Goal: Information Seeking & Learning: Learn about a topic

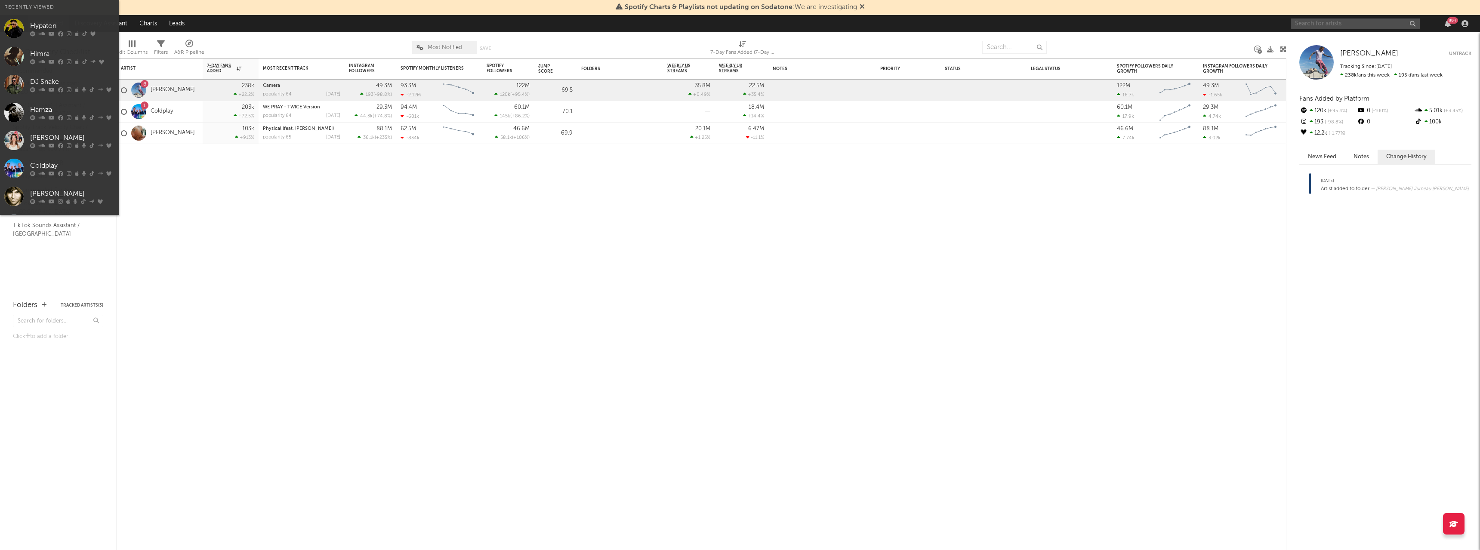
click at [1321, 27] on input "text" at bounding box center [1355, 24] width 129 height 11
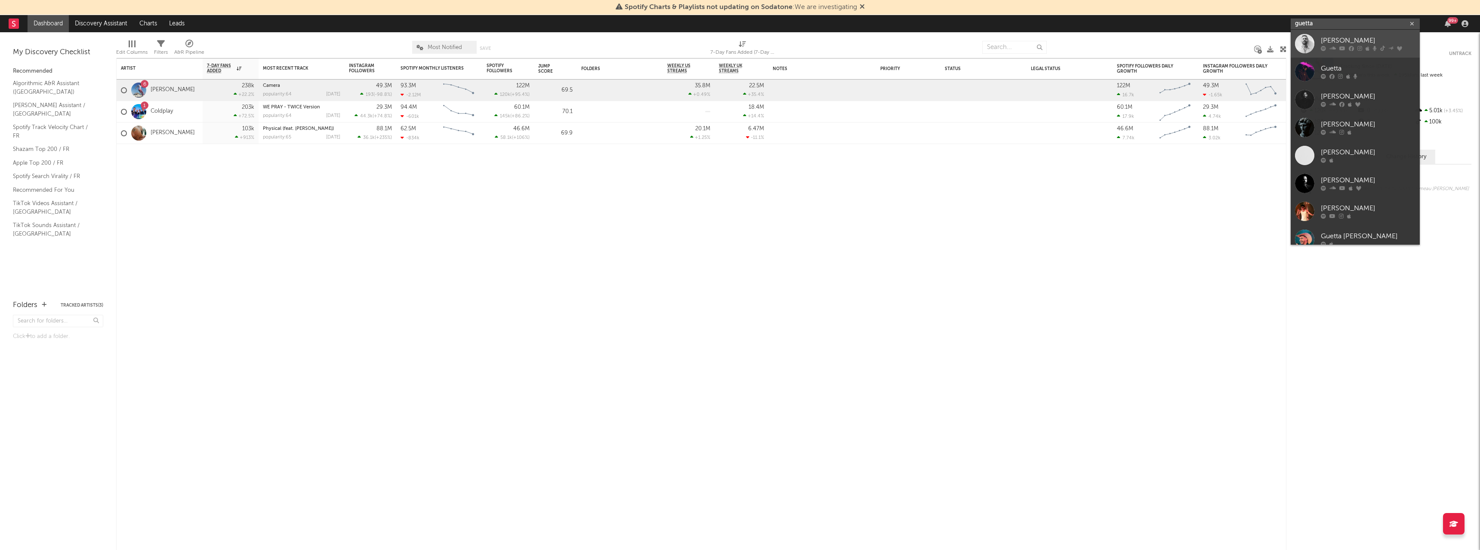
type input "guetta"
click at [1335, 39] on div "[PERSON_NAME]" at bounding box center [1368, 41] width 95 height 10
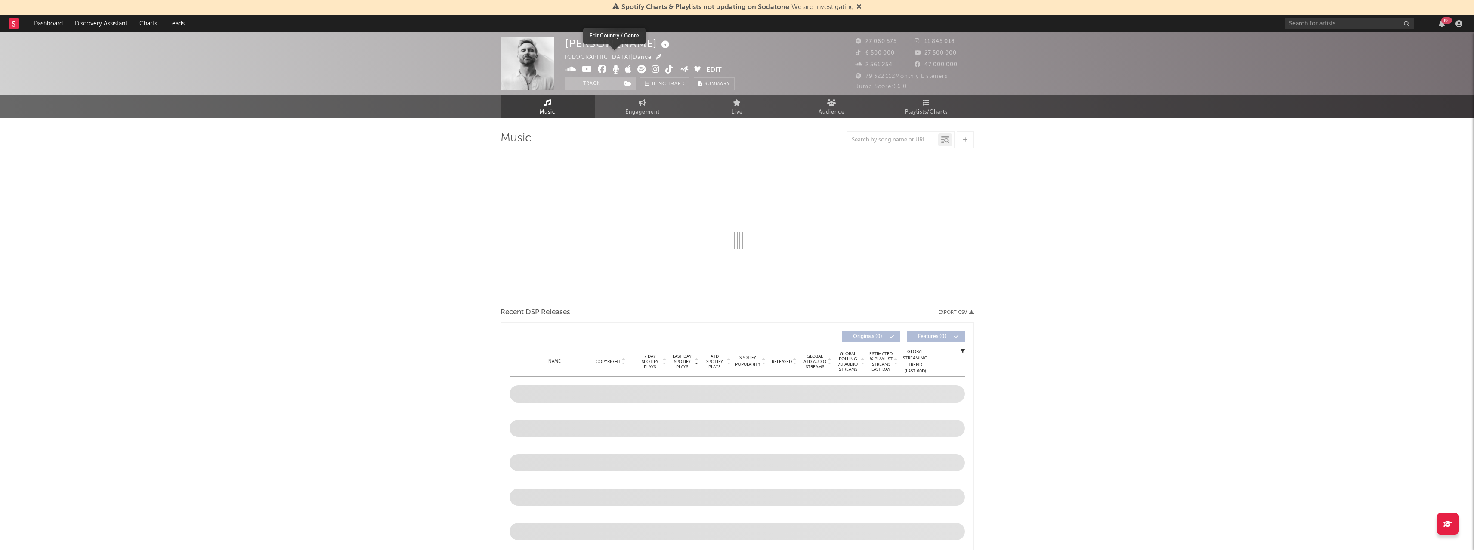
select select "6m"
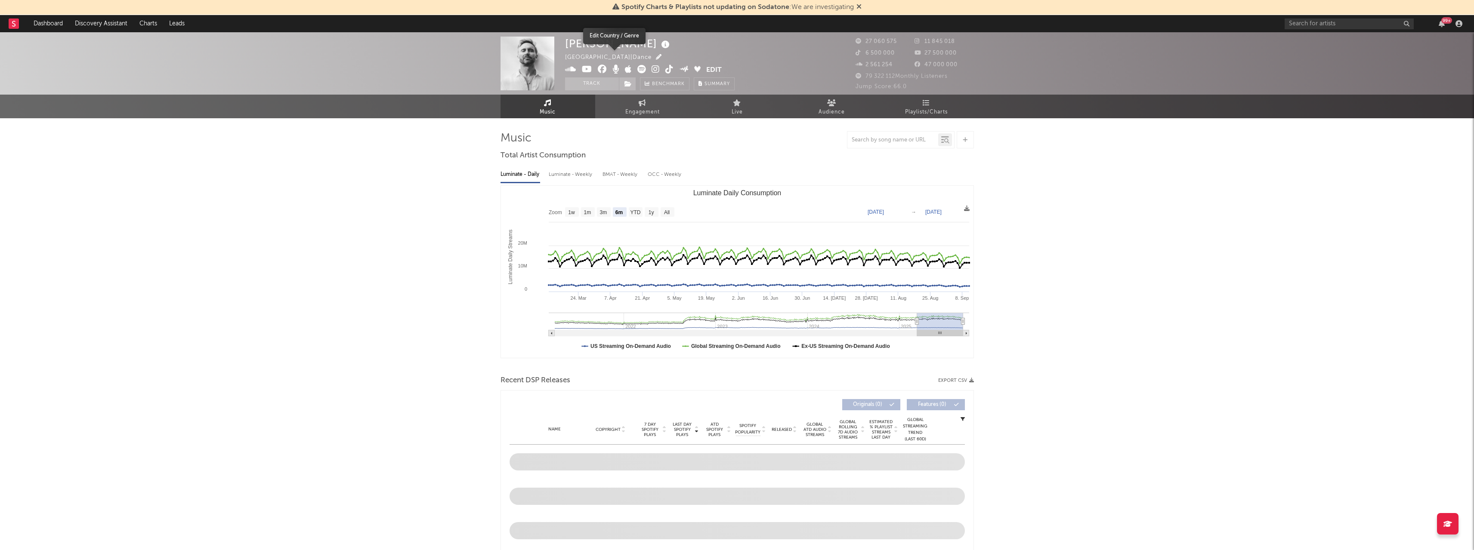
click at [656, 57] on icon "button" at bounding box center [659, 57] width 6 height 6
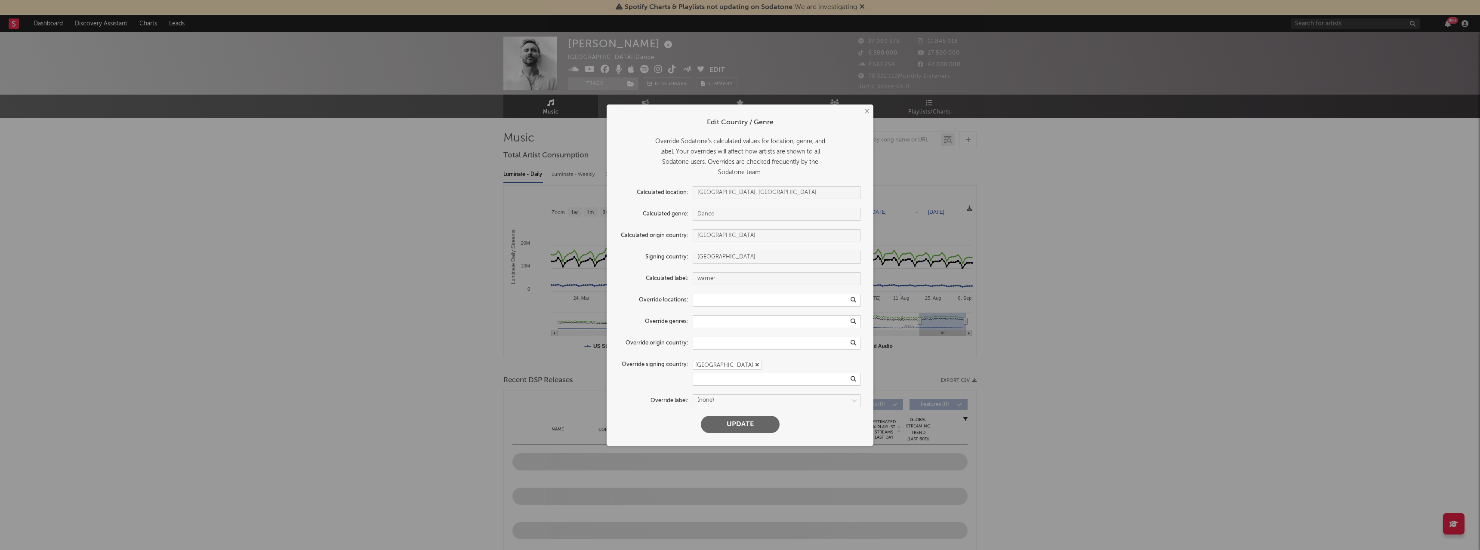
click at [866, 112] on button "×" at bounding box center [866, 111] width 9 height 9
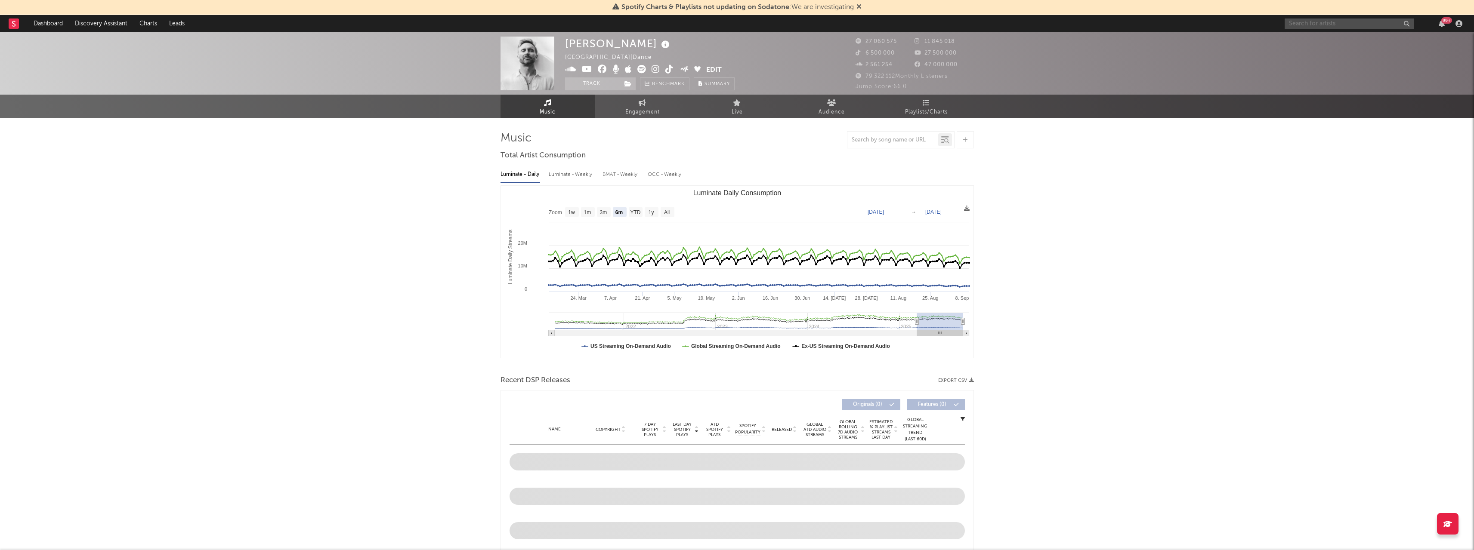
click at [1354, 23] on input "text" at bounding box center [1348, 24] width 129 height 11
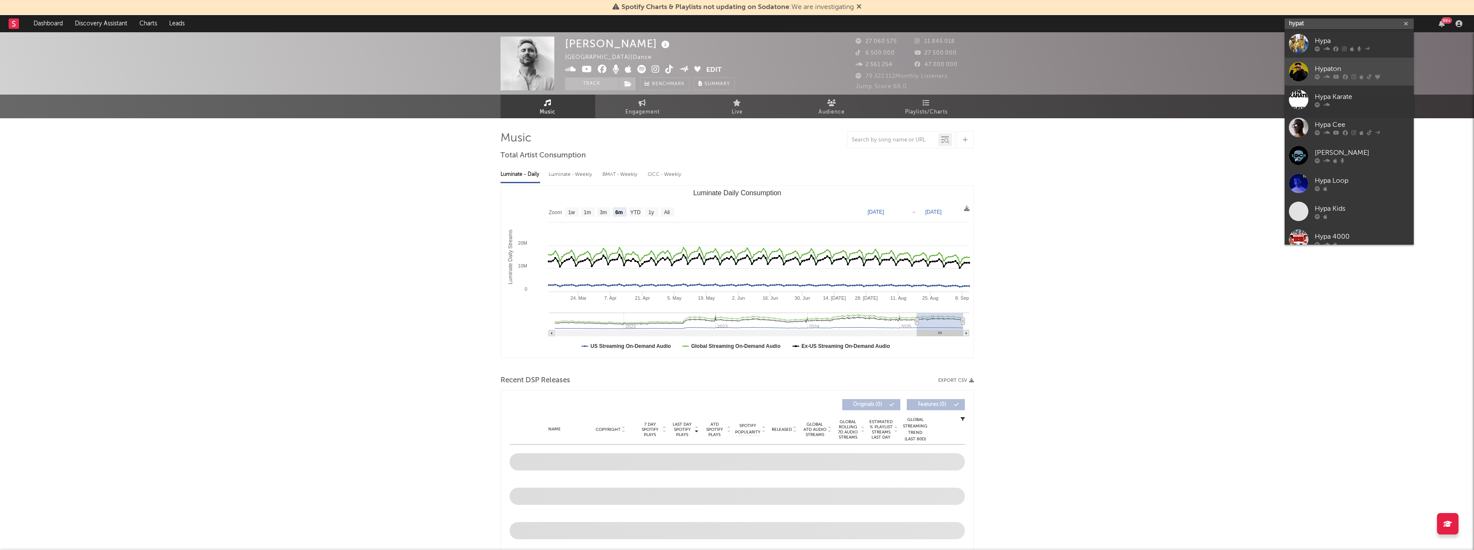
type input "hypat"
click at [1327, 66] on div "Hypaton" at bounding box center [1362, 69] width 95 height 10
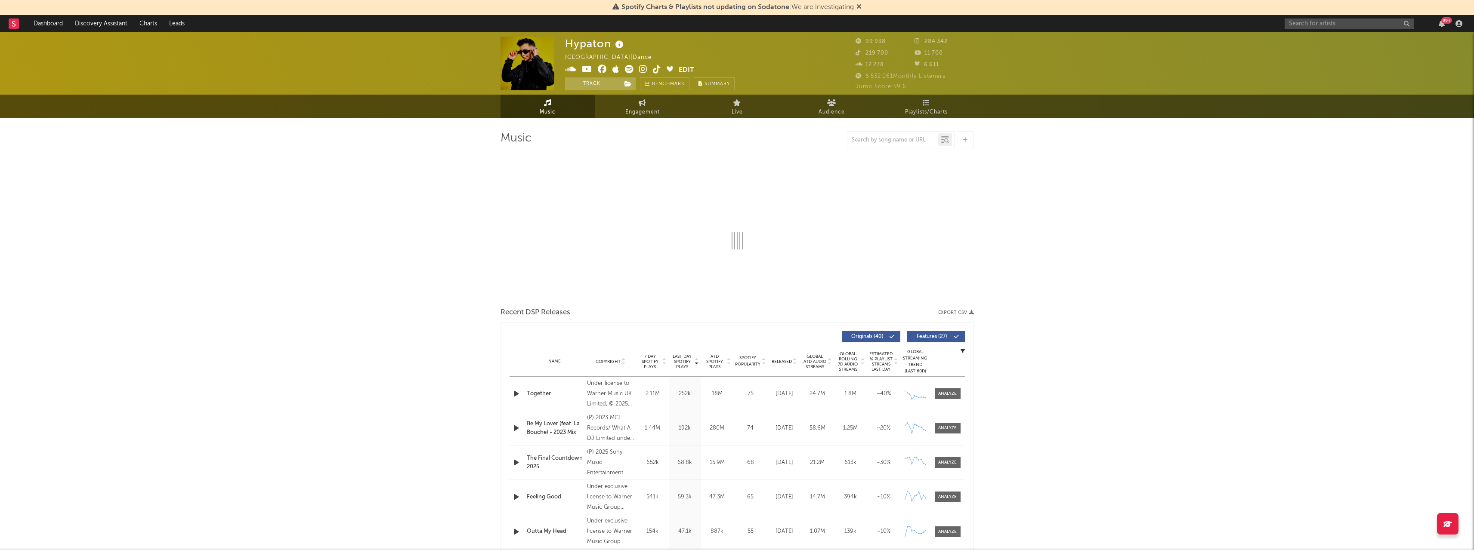
select select "6m"
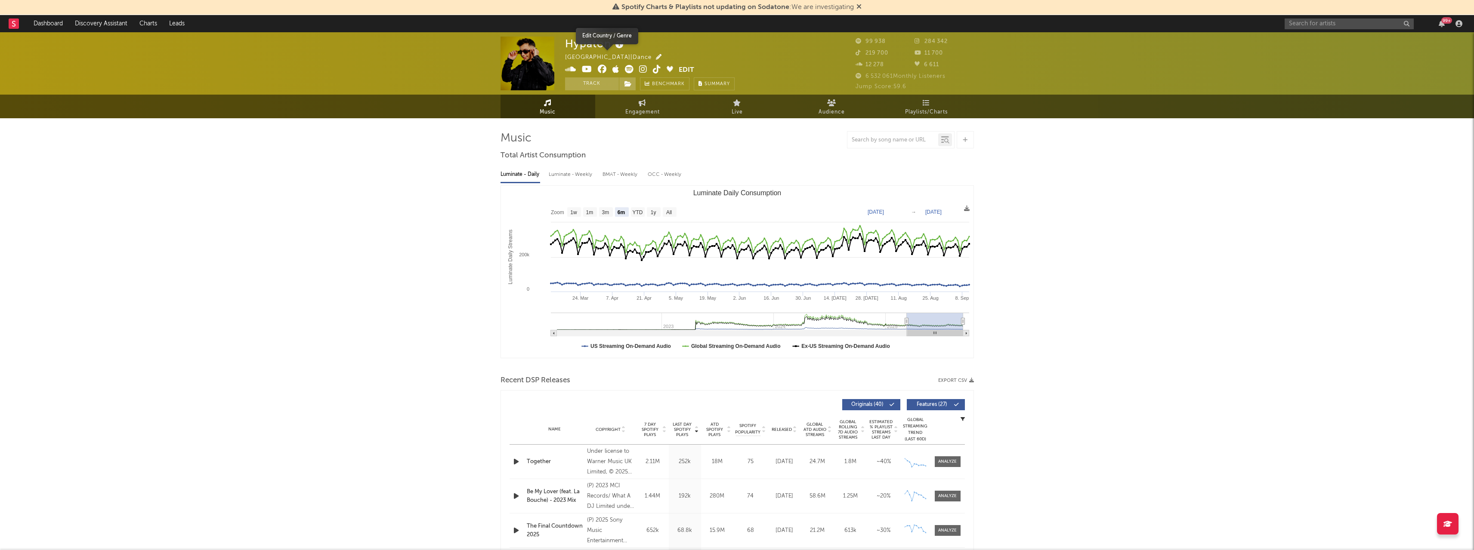
click at [656, 58] on icon "button" at bounding box center [659, 57] width 6 height 6
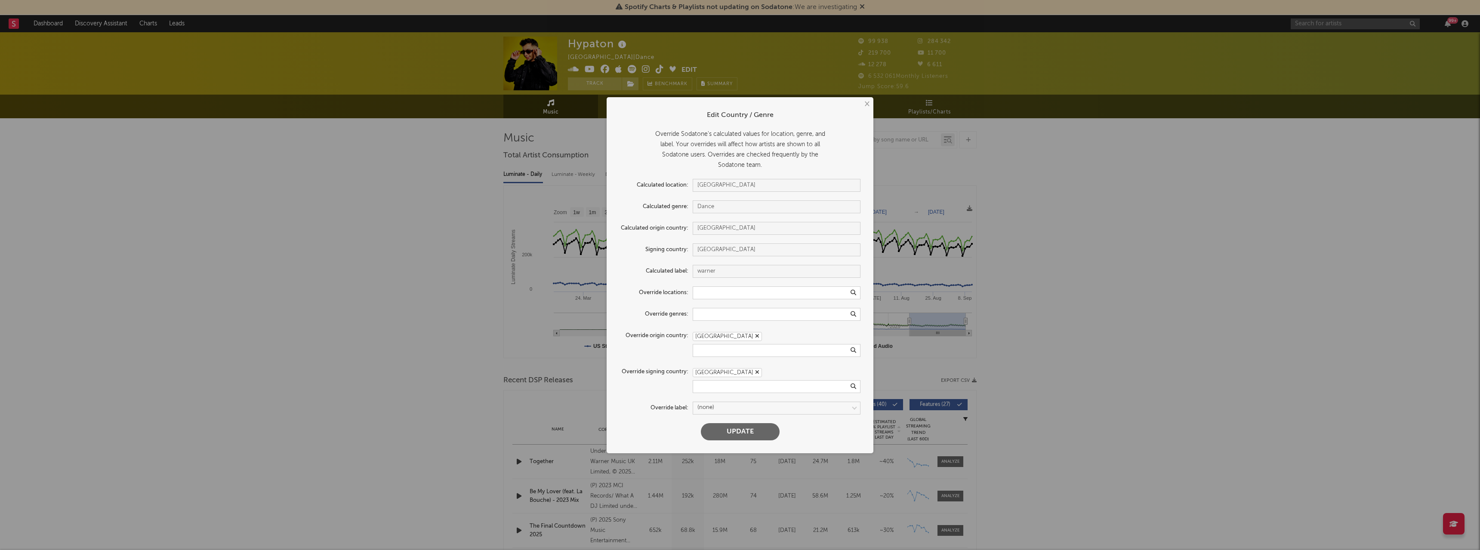
click at [866, 104] on button "×" at bounding box center [866, 103] width 9 height 9
